Goal: Find specific page/section: Find specific page/section

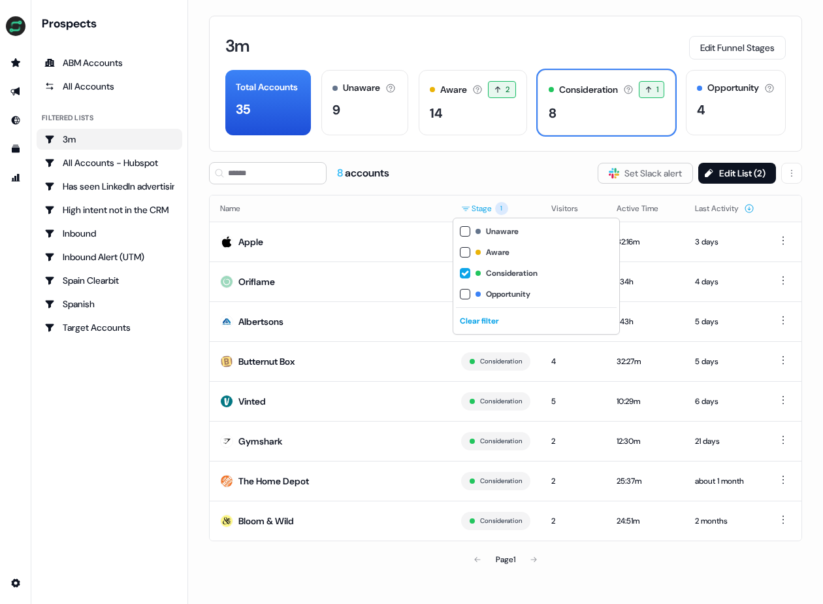
click at [476, 214] on html "For the best experience switch devices to a bigger screen. Go to [DOMAIN_NAME] …" at bounding box center [411, 302] width 823 height 604
click at [490, 297] on span "Opportunity" at bounding box center [549, 294] width 127 height 10
click at [490, 291] on span "Opportunity" at bounding box center [549, 294] width 127 height 10
click at [497, 265] on div "Consideration" at bounding box center [536, 273] width 161 height 21
click at [495, 256] on span "Aware" at bounding box center [549, 252] width 127 height 10
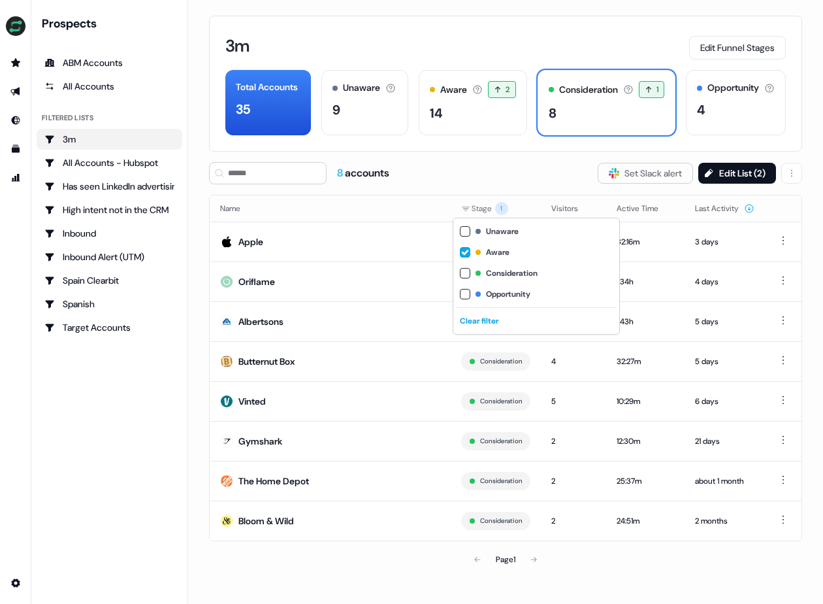
click at [537, 166] on html "For the best experience switch devices to a bigger screen. Go to [DOMAIN_NAME] …" at bounding box center [411, 302] width 823 height 604
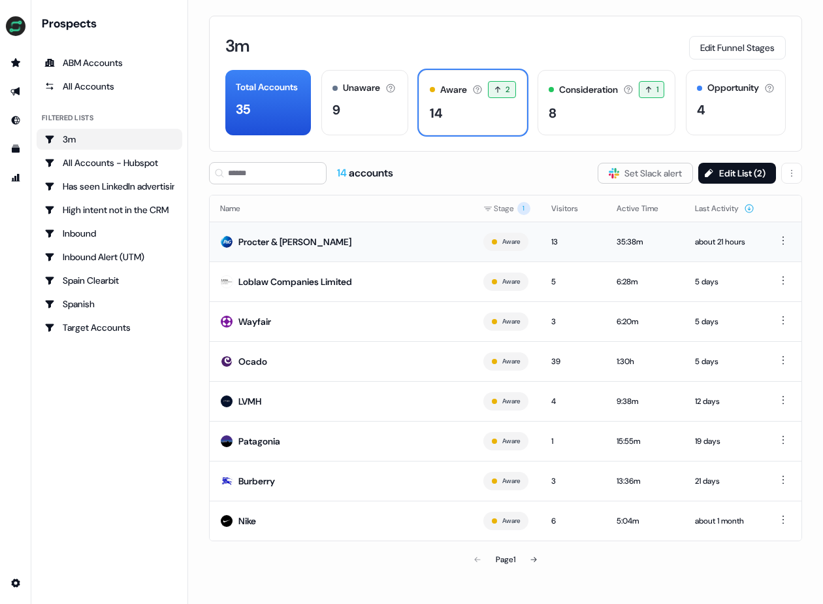
click at [289, 237] on div "Procter & [PERSON_NAME]" at bounding box center [294, 241] width 113 height 13
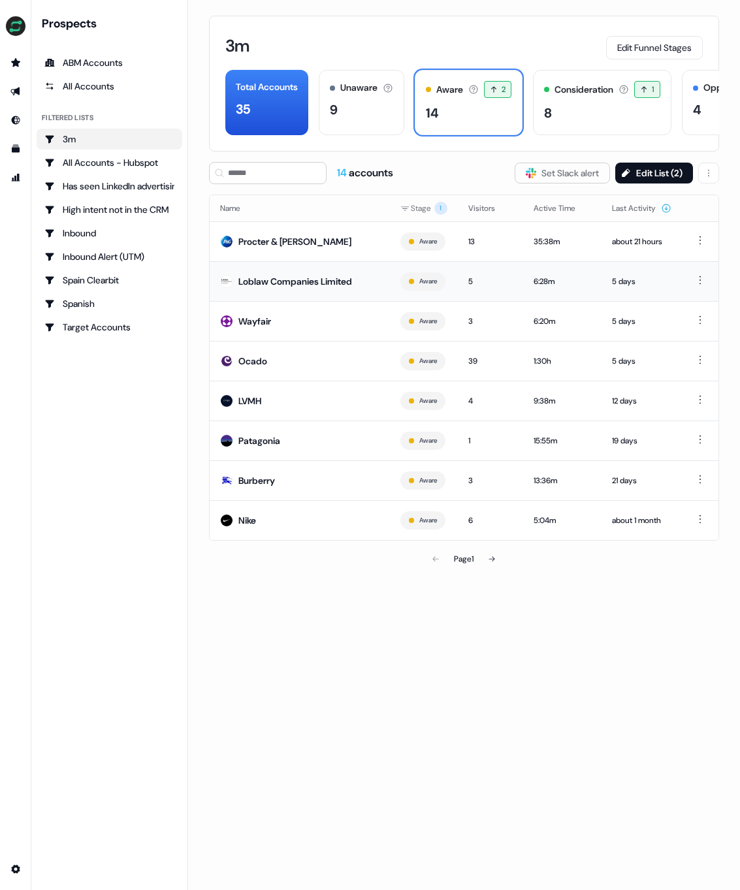
click at [276, 282] on div "Loblaw Companies Limited" at bounding box center [295, 281] width 114 height 13
click at [259, 400] on div "LVMH" at bounding box center [249, 401] width 23 height 13
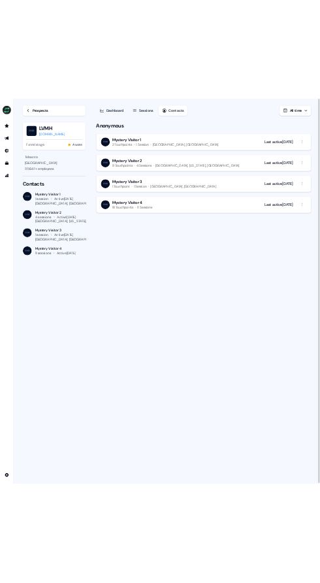
scroll to position [1, 0]
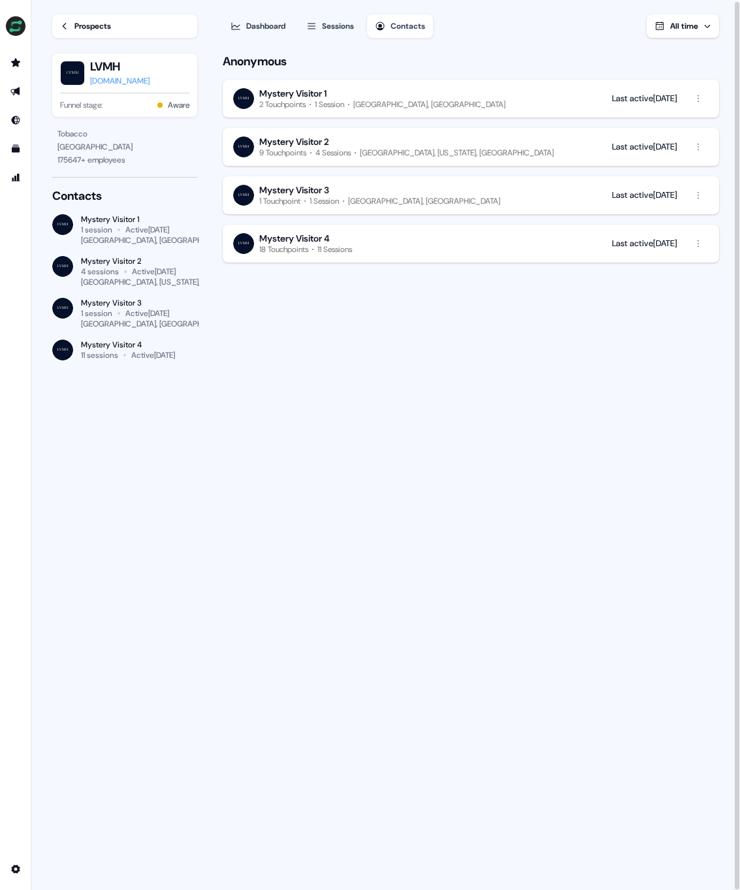
click at [81, 20] on div "Prospects" at bounding box center [92, 26] width 37 height 13
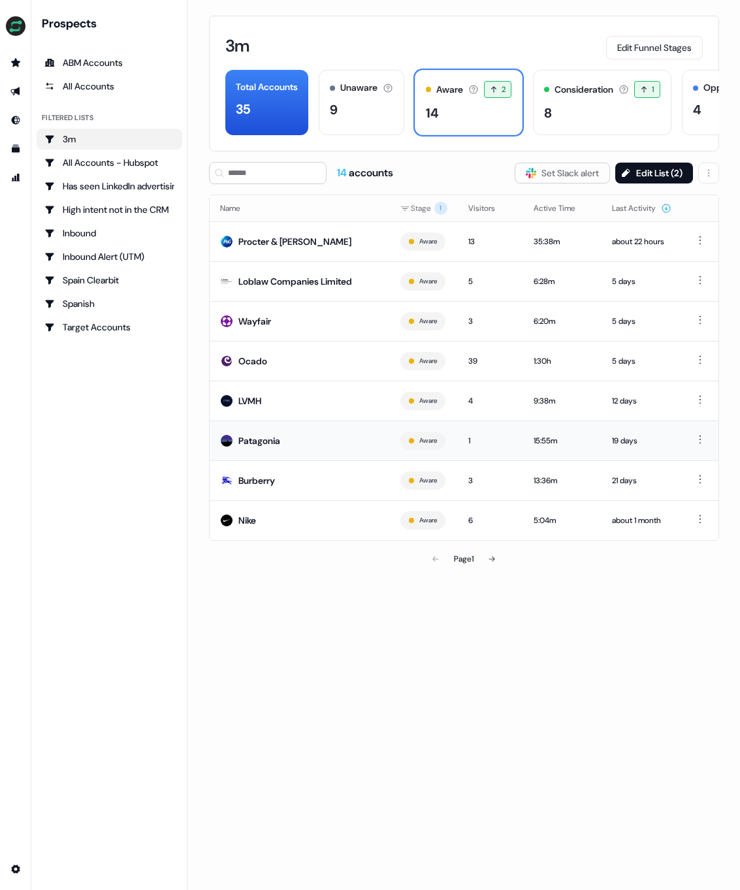
click at [315, 449] on td "Patagonia" at bounding box center [300, 441] width 180 height 40
